Goal: Transaction & Acquisition: Purchase product/service

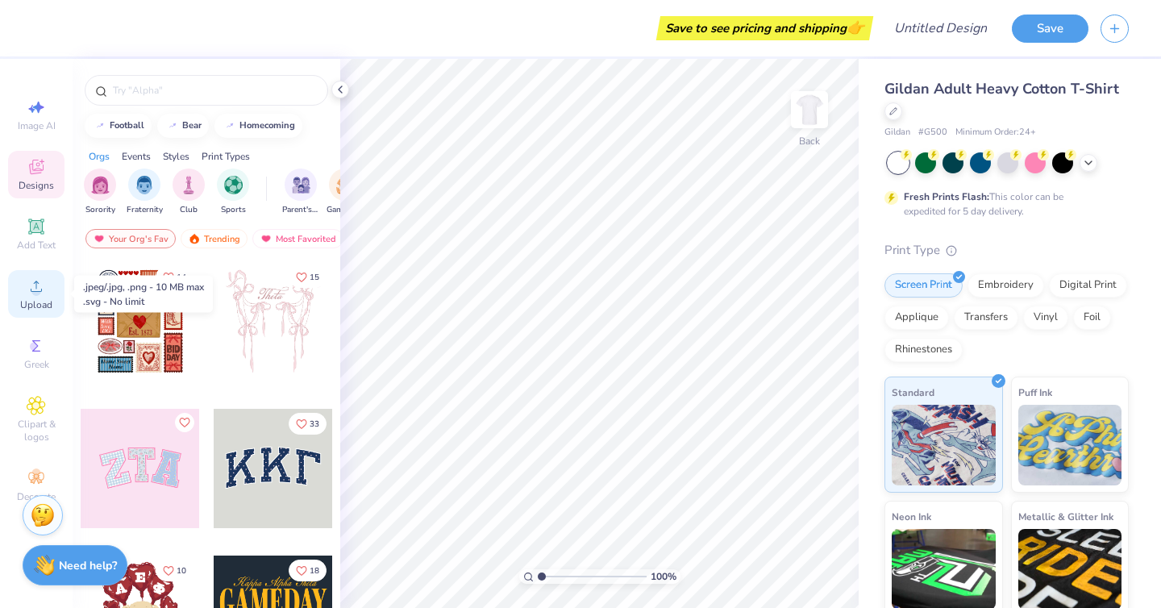
click at [30, 285] on icon at bounding box center [36, 286] width 19 height 19
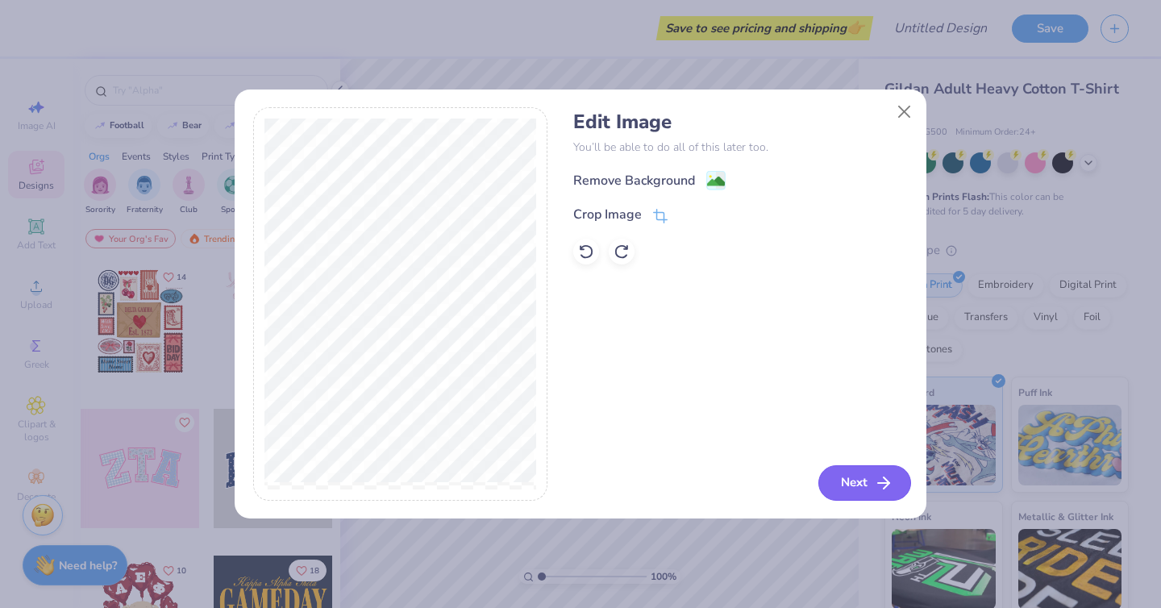
click at [859, 481] on button "Next" at bounding box center [864, 482] width 93 height 35
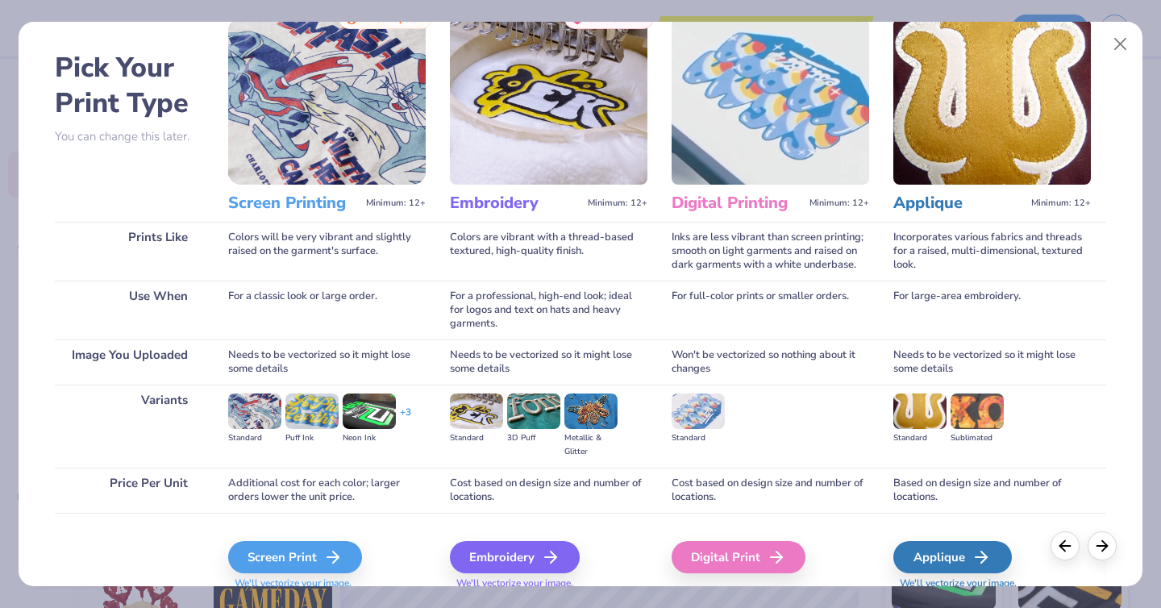
scroll to position [115, 0]
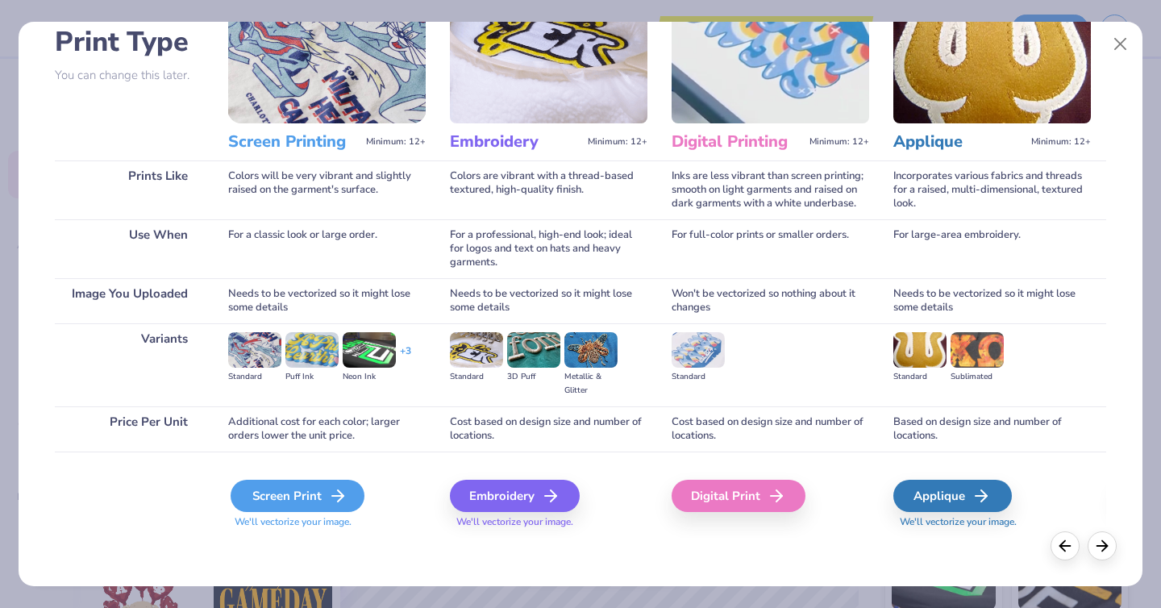
click at [272, 485] on div "Screen Print" at bounding box center [298, 496] width 134 height 32
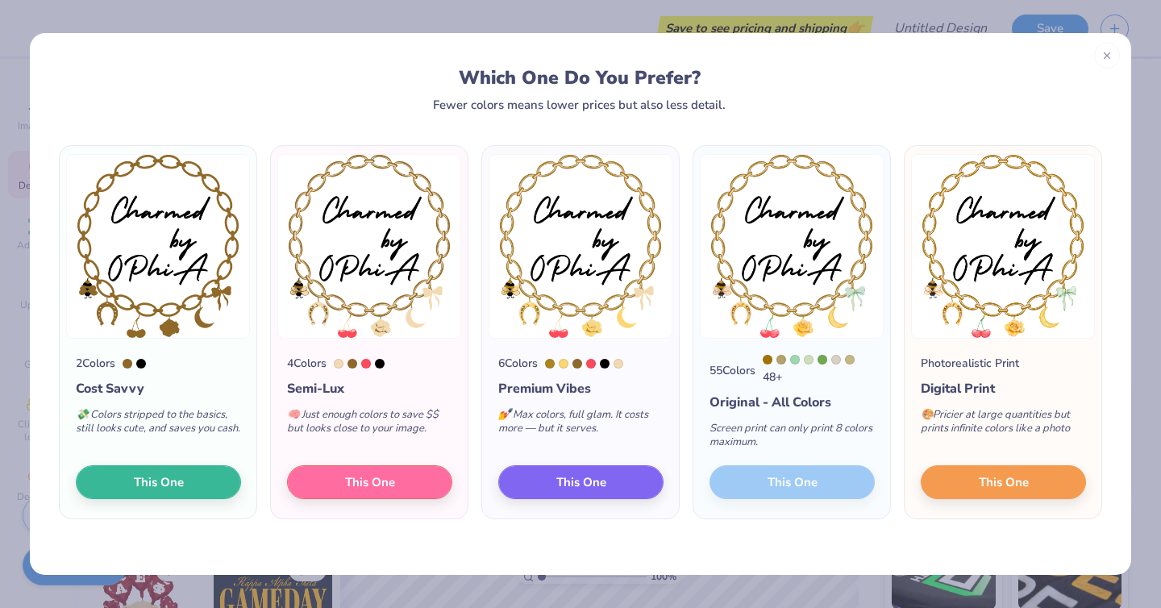
click at [807, 485] on div "55 Colors 48 + Original - All Colors Screen print can only print 8 colors maxim…" at bounding box center [791, 429] width 197 height 180
click at [740, 519] on div "55 Colors 48 + Original - All Colors Screen print can only print 8 colors maxim…" at bounding box center [792, 332] width 198 height 374
click at [961, 489] on button "This One" at bounding box center [1003, 480] width 165 height 34
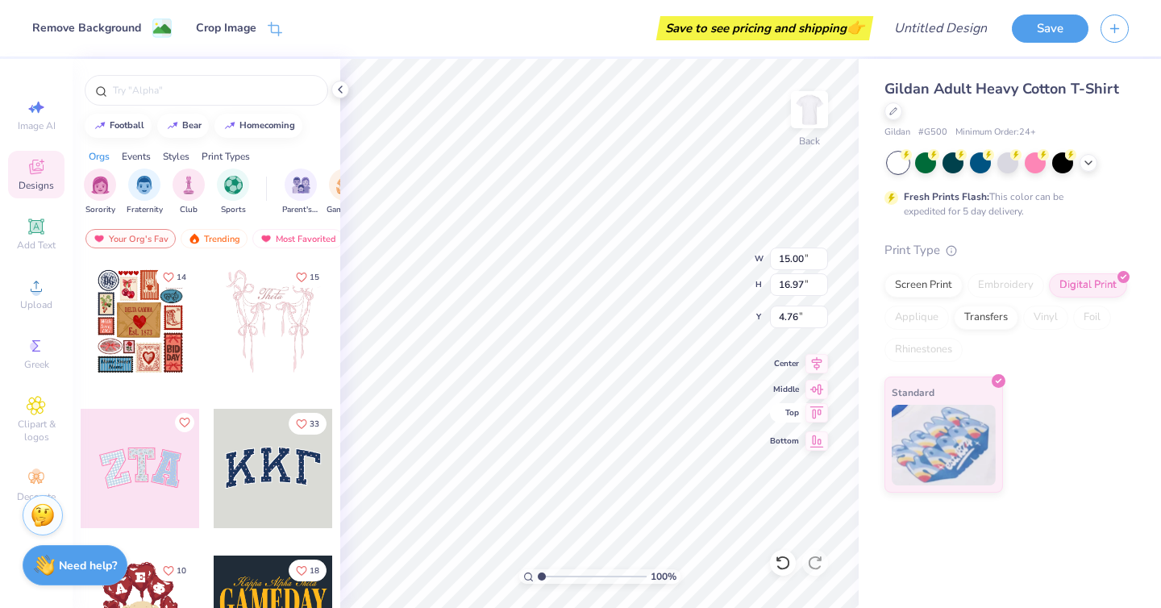
type input "3.00"
type input "13.02"
type input "14.74"
type input "3.00"
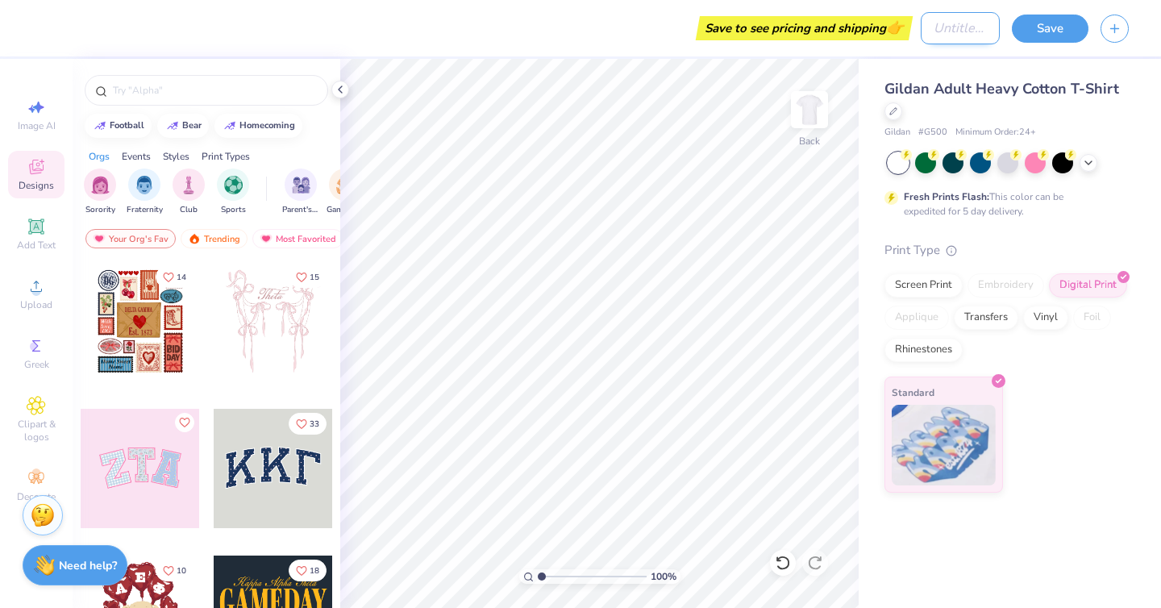
click at [948, 37] on input "Design Title" at bounding box center [960, 28] width 79 height 32
type input "Bid Day 25"
click at [1047, 38] on button "Save" at bounding box center [1050, 26] width 77 height 28
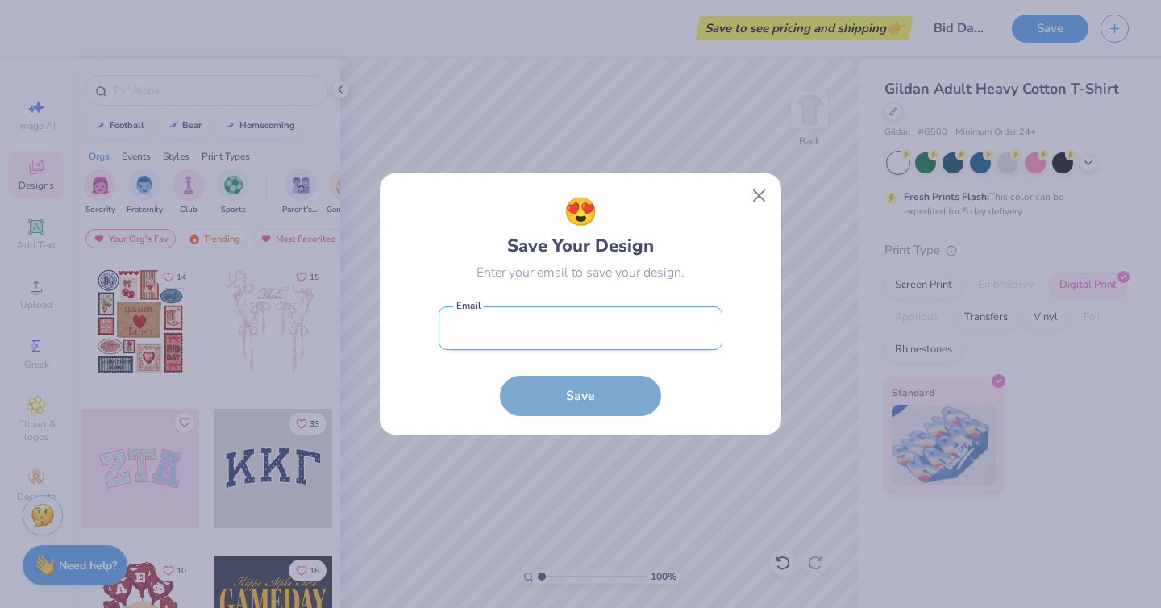
click at [582, 328] on input "email" at bounding box center [581, 328] width 284 height 44
type input "[EMAIL_ADDRESS][DOMAIN_NAME]"
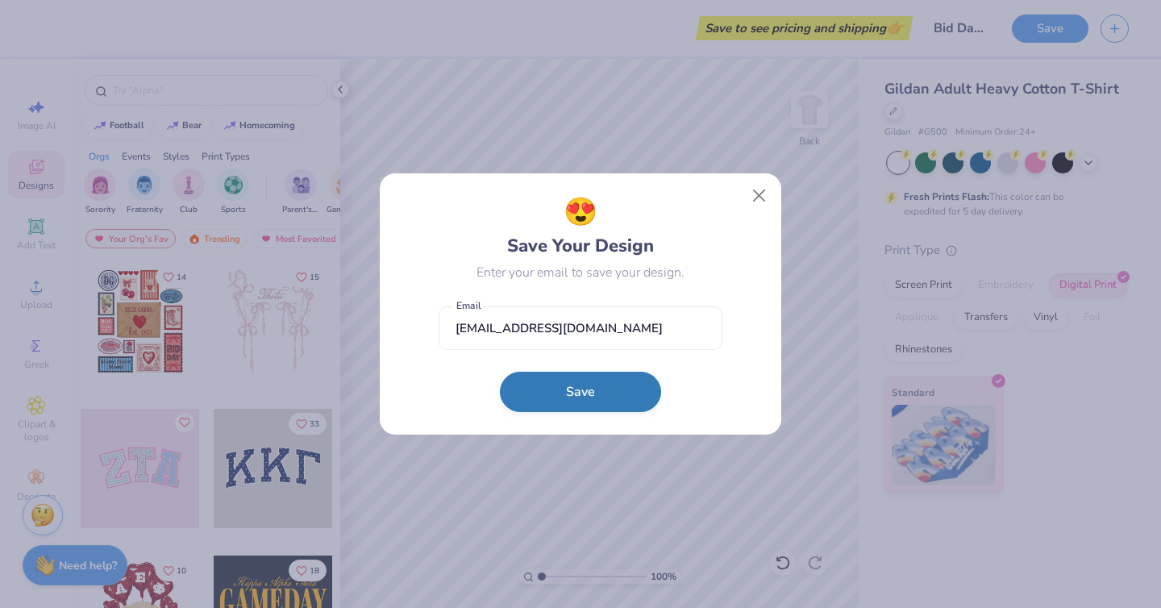
click at [610, 394] on button "Save" at bounding box center [580, 392] width 161 height 40
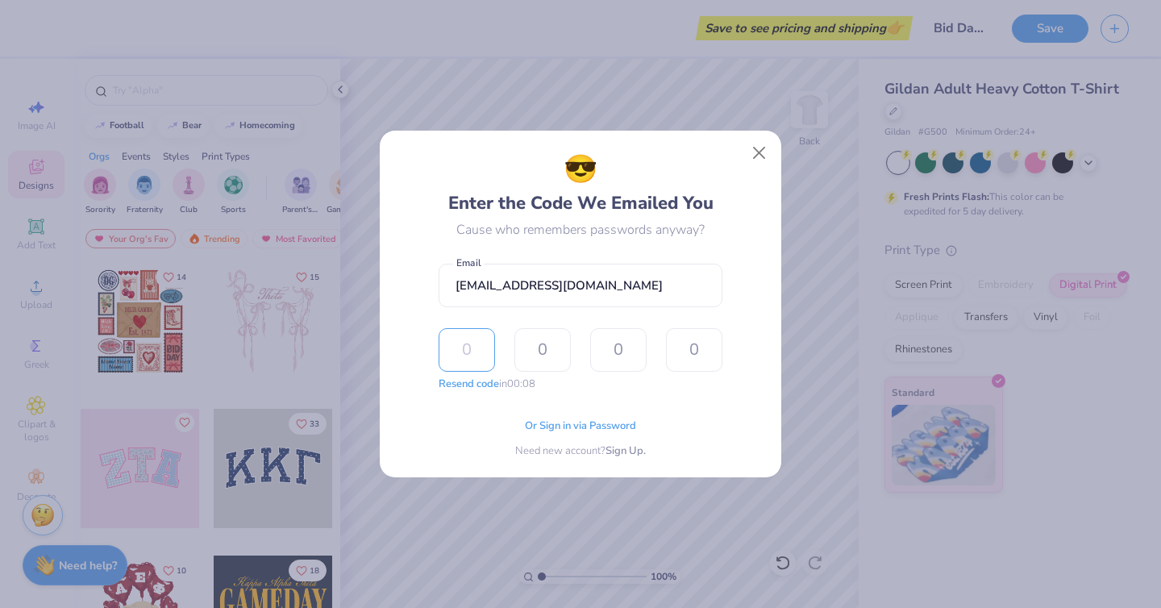
type input "6"
type input "4"
type input "3"
type input "8"
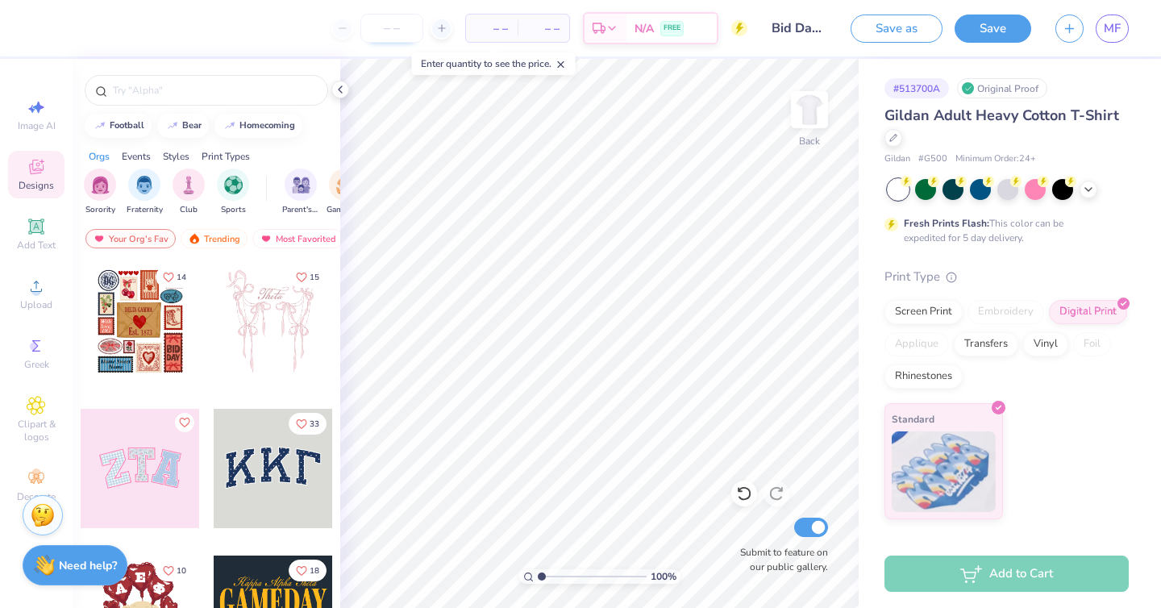
click at [399, 30] on input "number" at bounding box center [391, 28] width 63 height 29
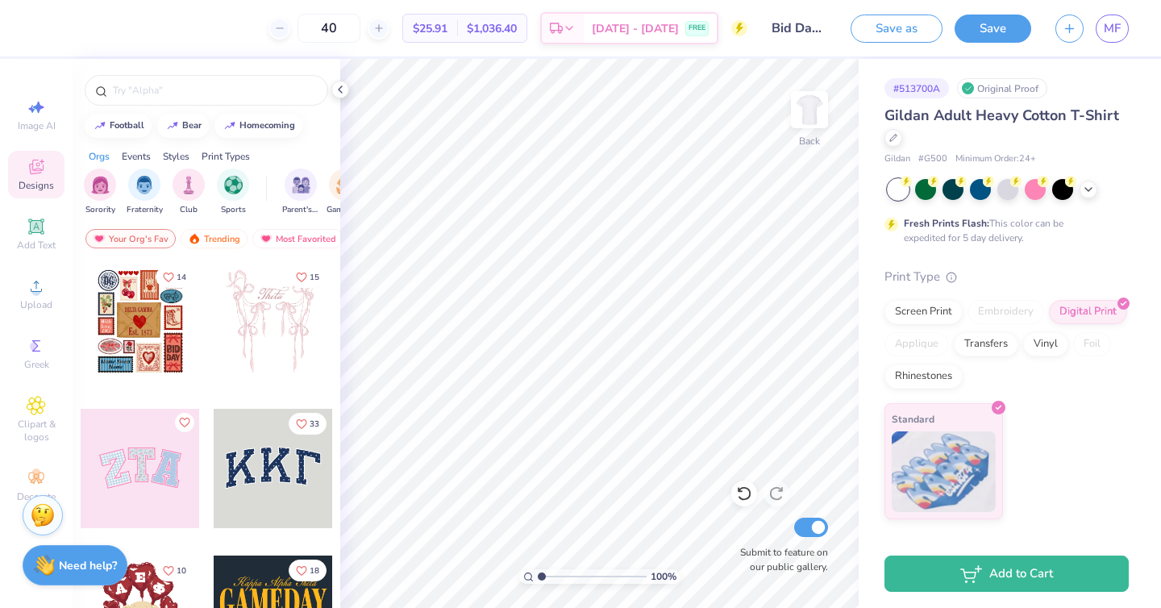
type input "40"
click at [611, 37] on div "[DATE] - [DATE] FREE" at bounding box center [650, 30] width 133 height 29
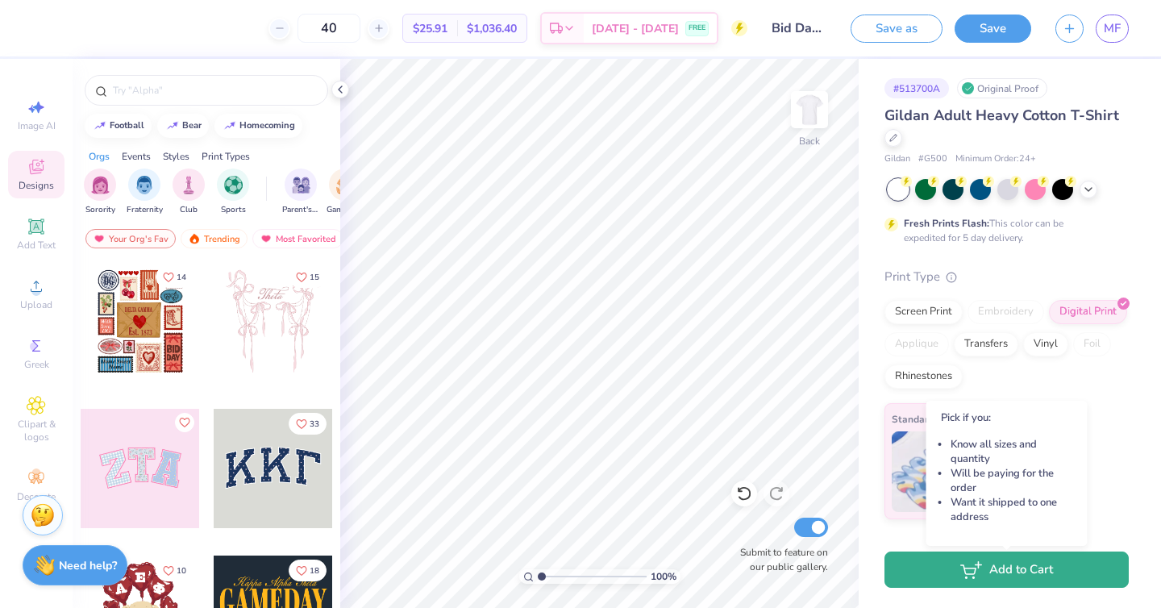
click at [936, 574] on button "Add to Cart" at bounding box center [1007, 570] width 244 height 36
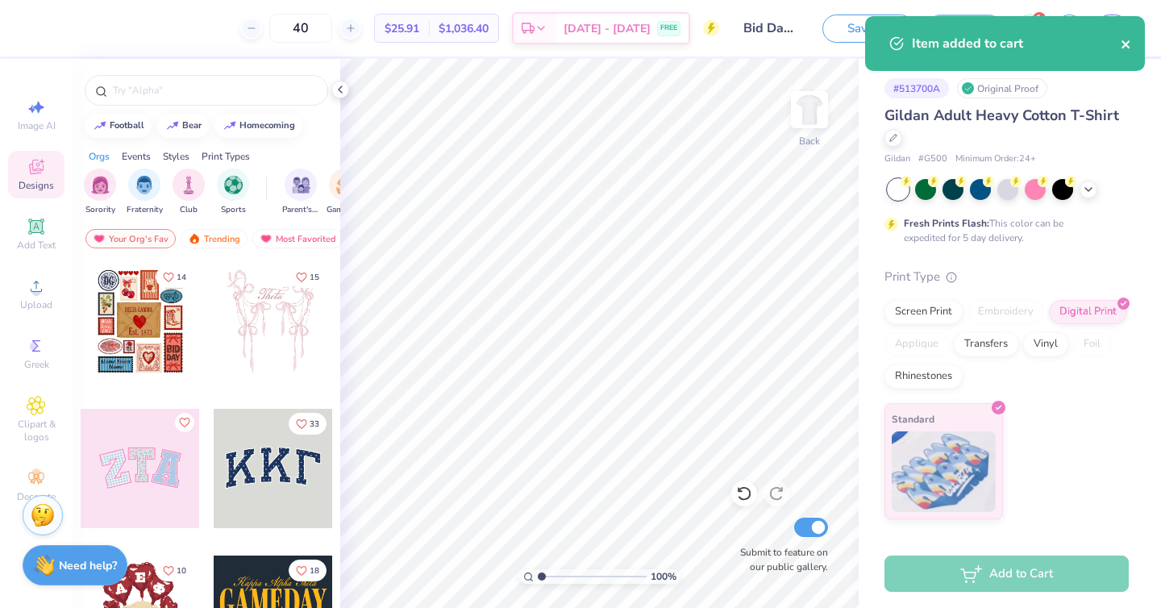
click at [1127, 46] on icon "close" at bounding box center [1126, 44] width 8 height 8
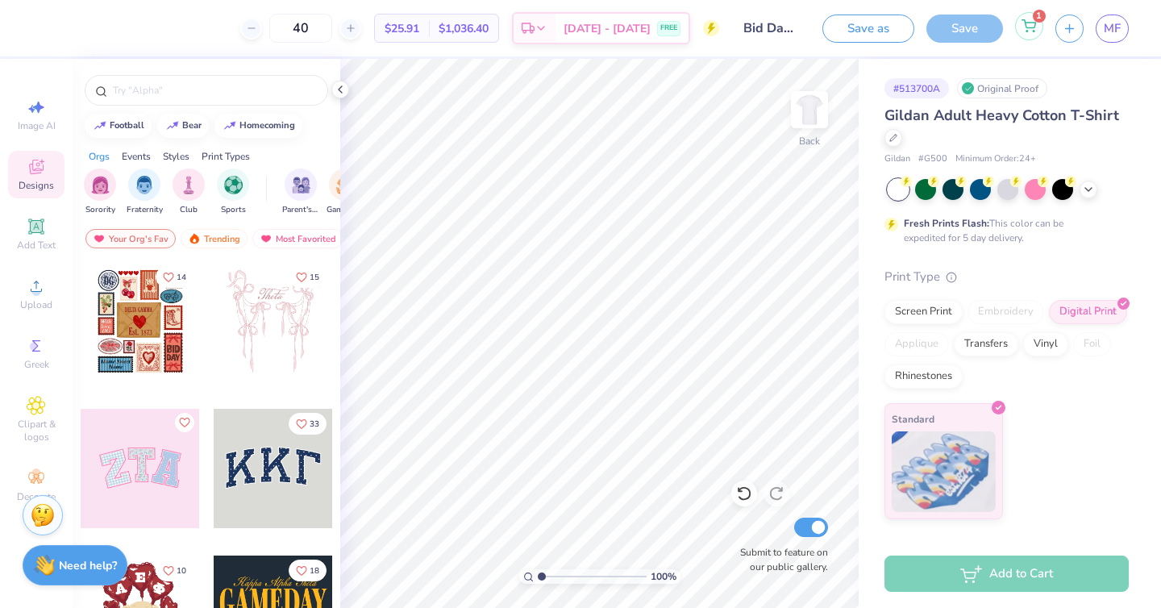
click at [1039, 35] on div "1" at bounding box center [1029, 26] width 28 height 28
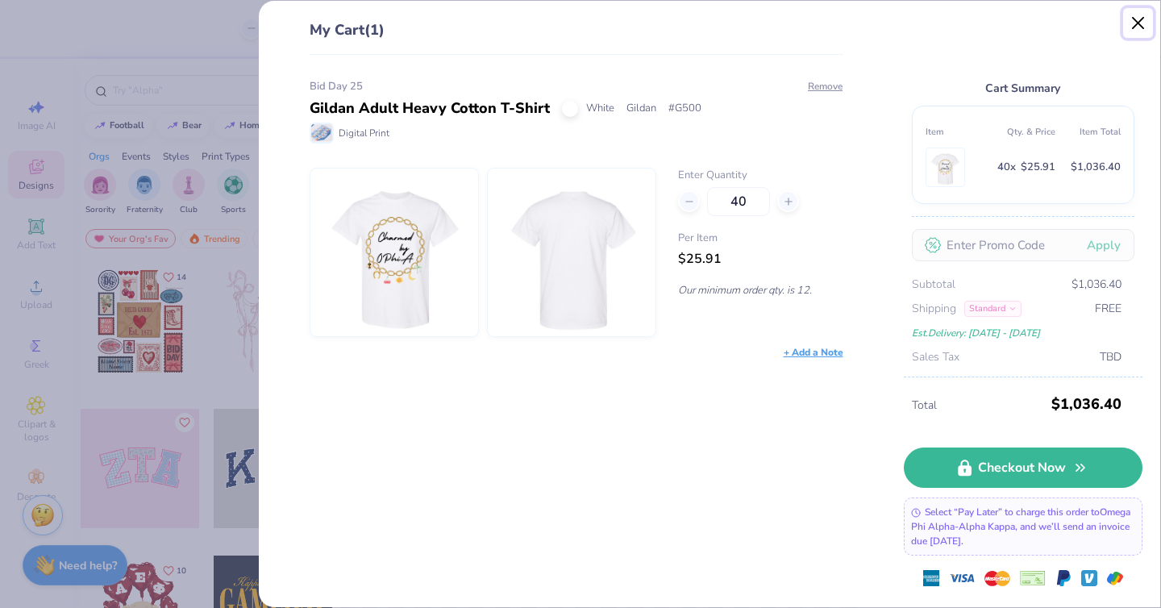
click at [1133, 19] on button "Close" at bounding box center [1138, 23] width 31 height 31
